Goal: Find contact information: Find contact information

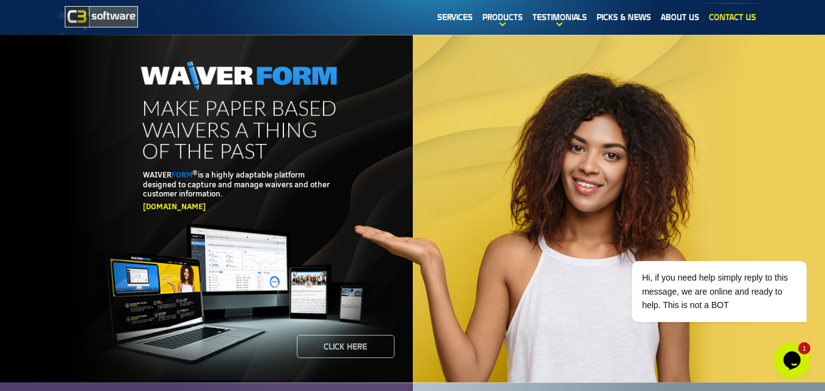
click at [731, 17] on link "Contact Us" at bounding box center [732, 17] width 57 height 28
